Goal: Task Accomplishment & Management: Manage account settings

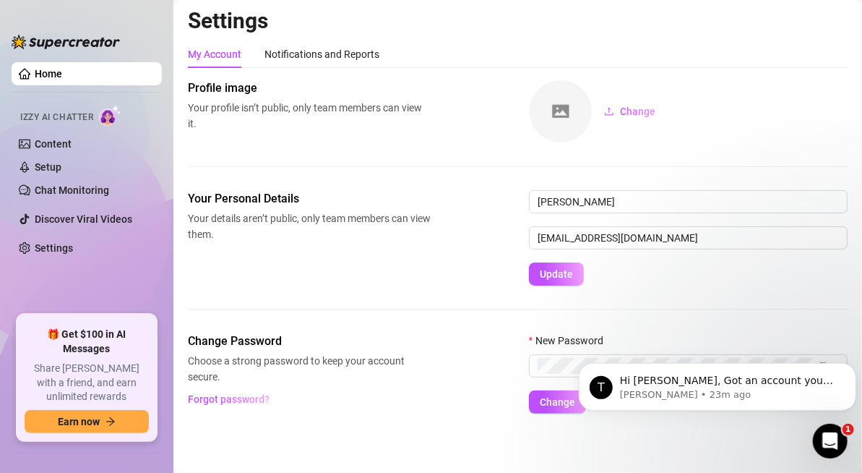
scroll to position [4, 0]
click at [852, 365] on icon "Dismiss notification" at bounding box center [852, 366] width 8 height 8
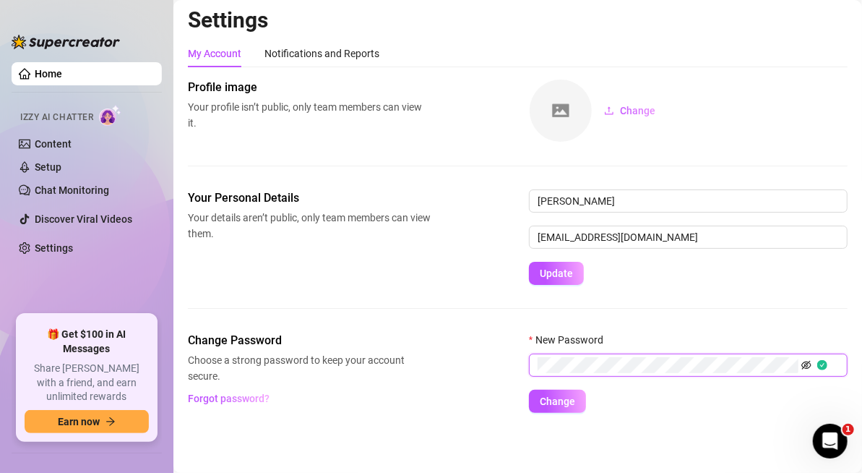
click at [803, 362] on icon "eye-invisible" at bounding box center [807, 365] width 10 height 10
click at [549, 402] on span "Change" at bounding box center [557, 401] width 35 height 12
click at [570, 403] on span "Change" at bounding box center [557, 401] width 35 height 12
click at [574, 395] on span "Change" at bounding box center [557, 401] width 35 height 12
